Goal: Check status: Check status

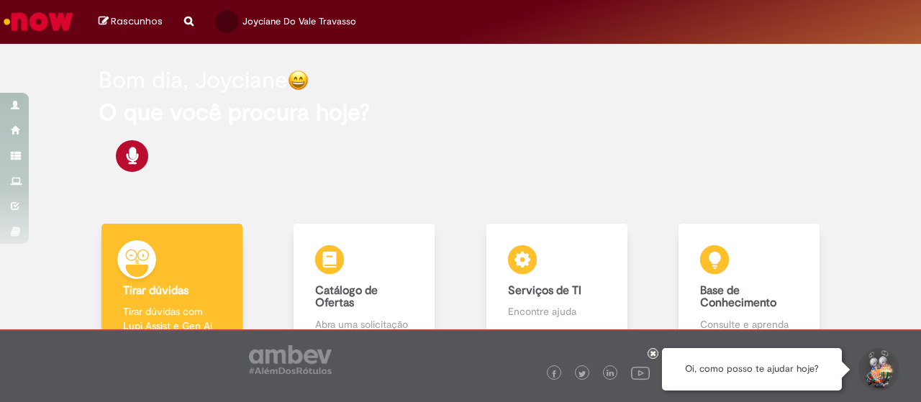
click at [616, 79] on div "Bom dia, Joyciane" at bounding box center [460, 80] width 723 height 25
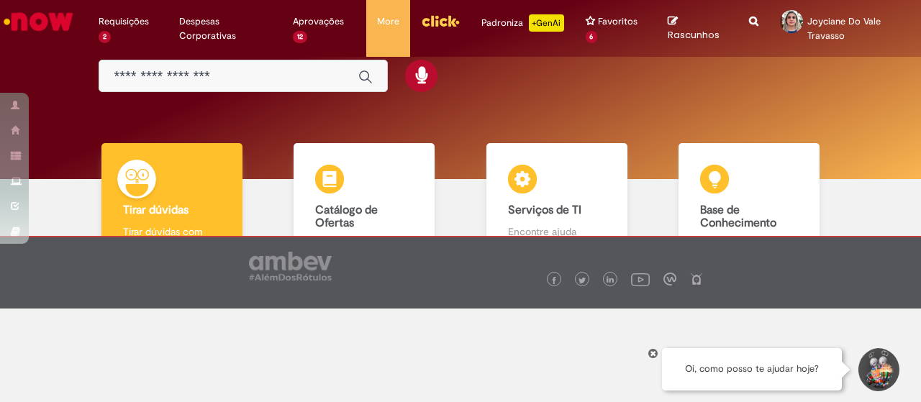
scroll to position [106, 0]
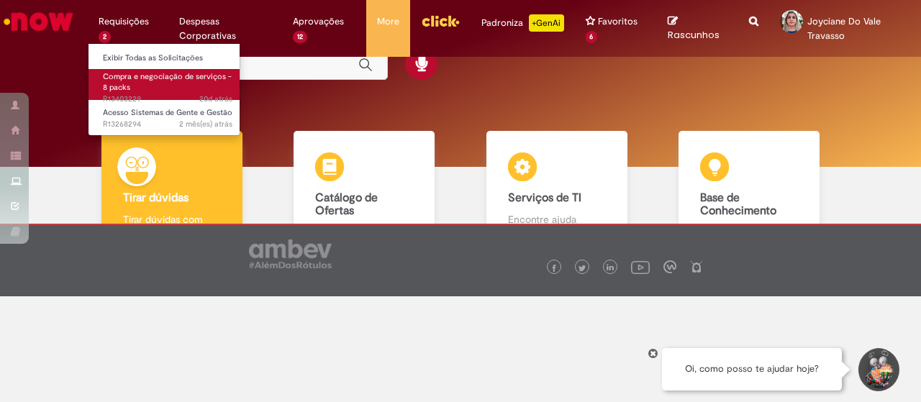
click at [137, 94] on span "20d atrás 20 dias atrás R13403229" at bounding box center [168, 100] width 130 height 12
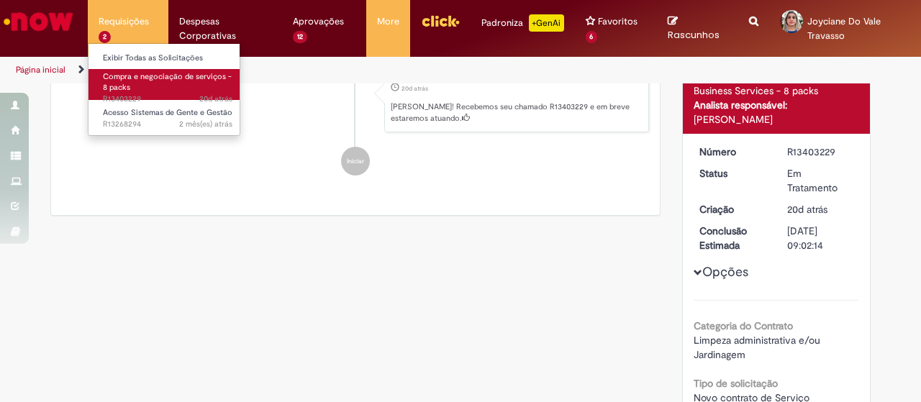
click at [97, 86] on link "Compra e negociação de serviços - 8 packs 20d atrás 20 dias atrás R13403229" at bounding box center [168, 84] width 158 height 31
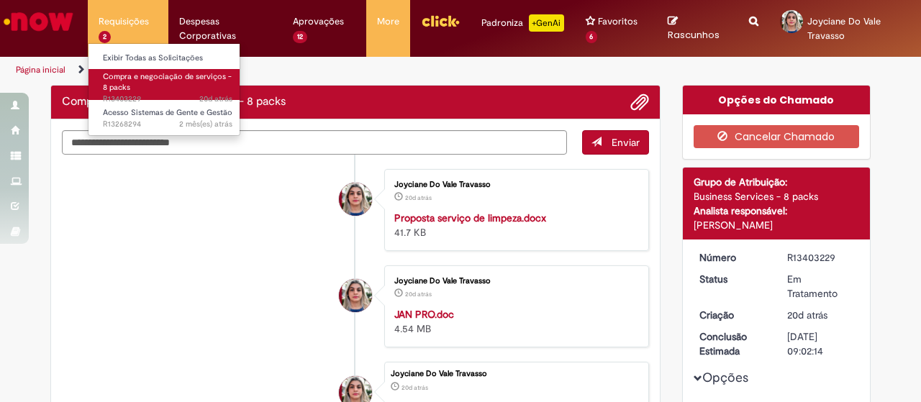
click at [97, 86] on link "Compra e negociação de serviços - 8 packs 20d atrás 20 dias atrás R13403229" at bounding box center [168, 84] width 158 height 31
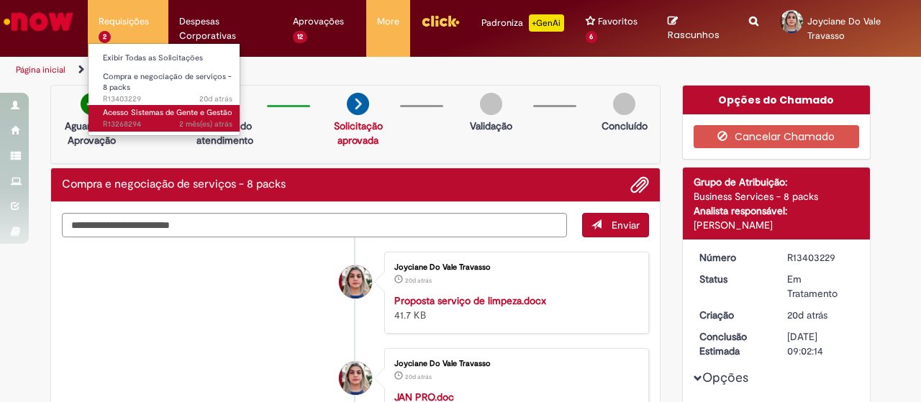
click at [132, 123] on span "2 mês(es) atrás 2 meses atrás R13268294" at bounding box center [168, 125] width 130 height 12
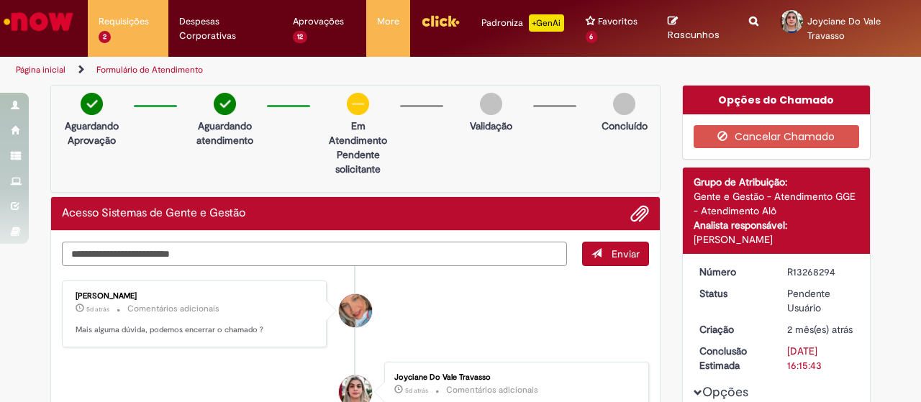
click at [285, 254] on textarea "Digite sua mensagem aqui..." at bounding box center [314, 254] width 505 height 24
type textarea "*"
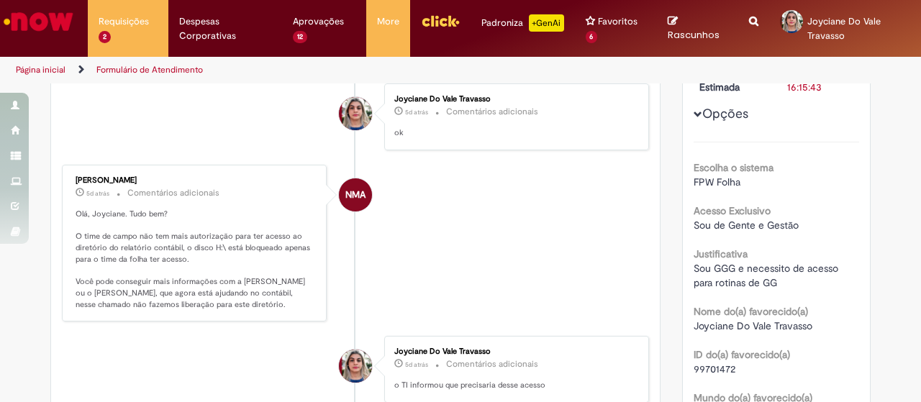
click at [460, 194] on li "NMA [PERSON_NAME] 5d atrás 5 dias atrás Comentários adicionais Olá, [GEOGRAPHIC…" at bounding box center [355, 243] width 587 height 157
